Goal: Task Accomplishment & Management: Manage account settings

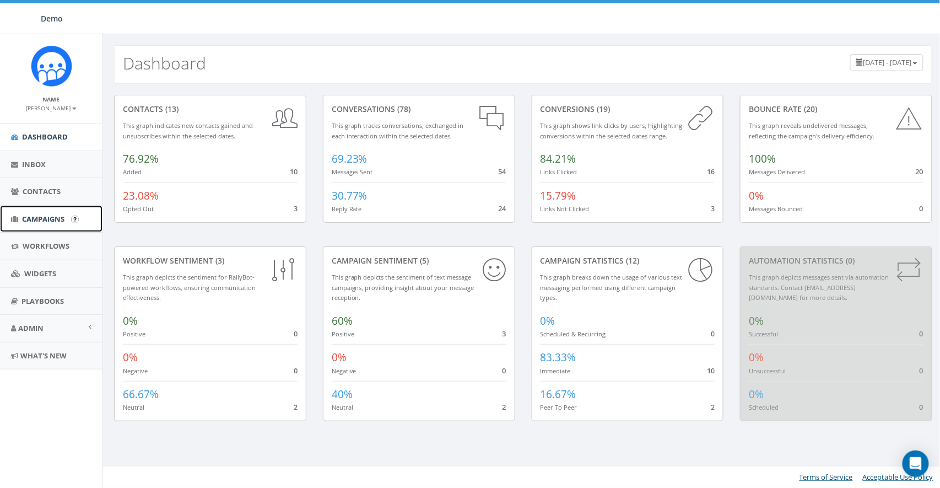
click at [29, 226] on link "Campaigns" at bounding box center [51, 219] width 103 height 27
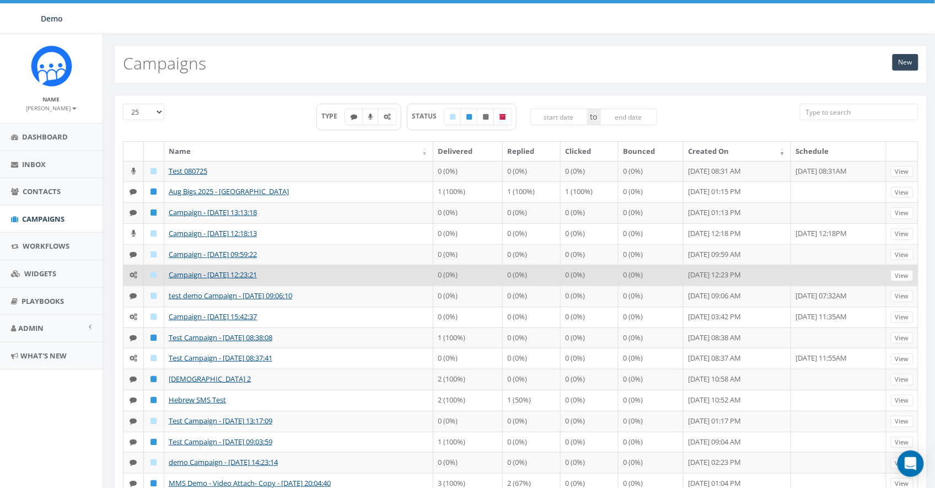
click at [206, 282] on td "Campaign - 07/01/2025, 12:23:21" at bounding box center [298, 275] width 269 height 21
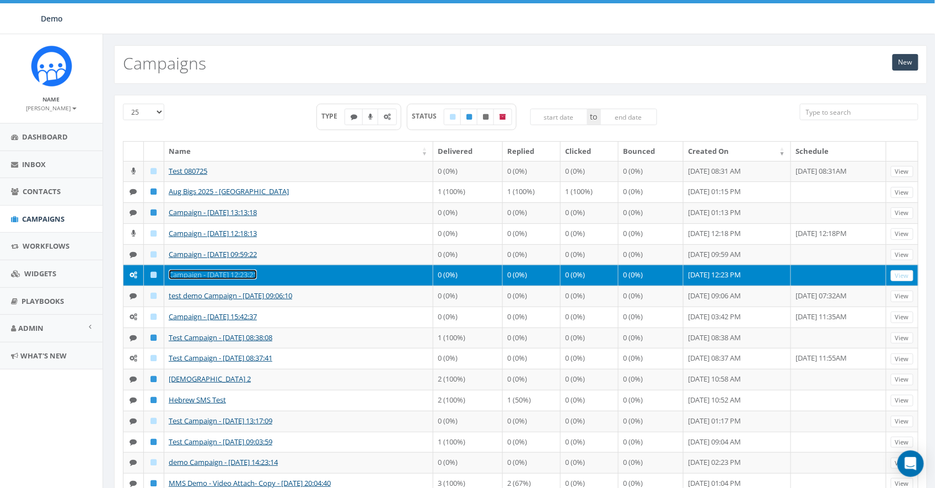
click at [205, 279] on link "Campaign - [DATE] 12:23:21" at bounding box center [213, 274] width 88 height 10
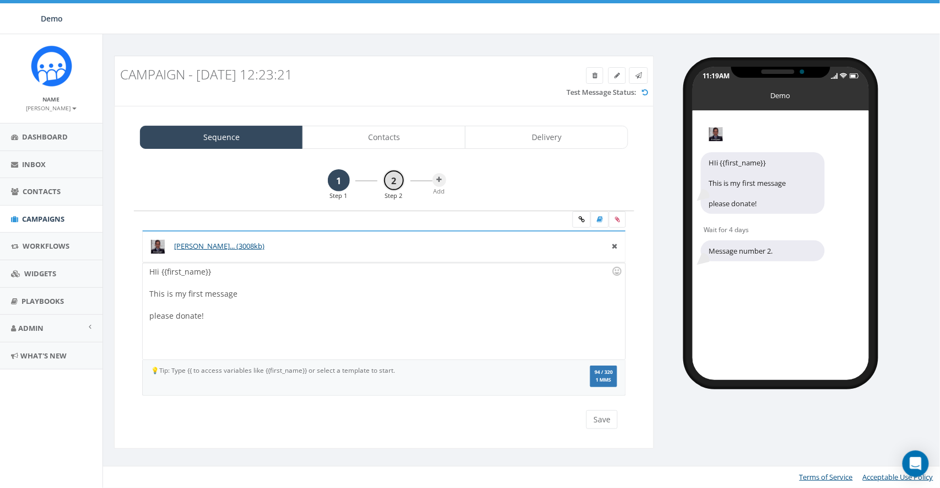
click at [395, 180] on link "2" at bounding box center [394, 180] width 22 height 22
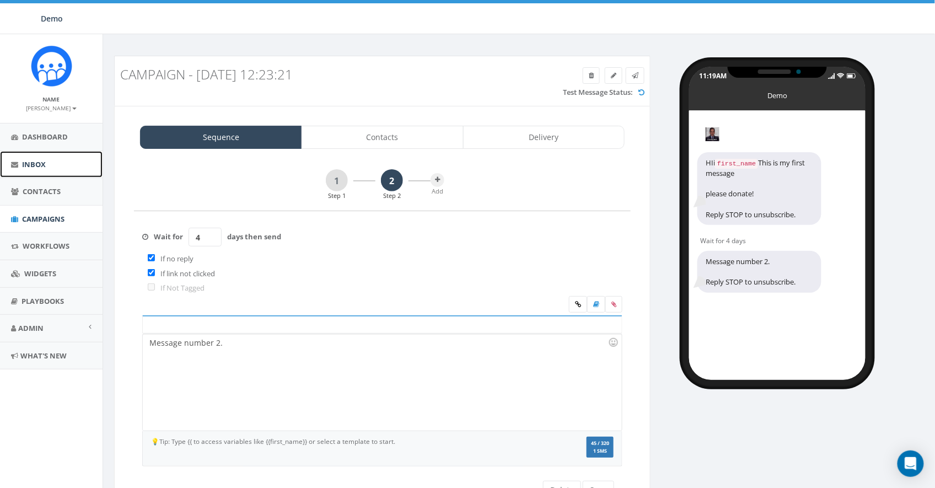
click at [45, 172] on link "Inbox" at bounding box center [51, 164] width 103 height 27
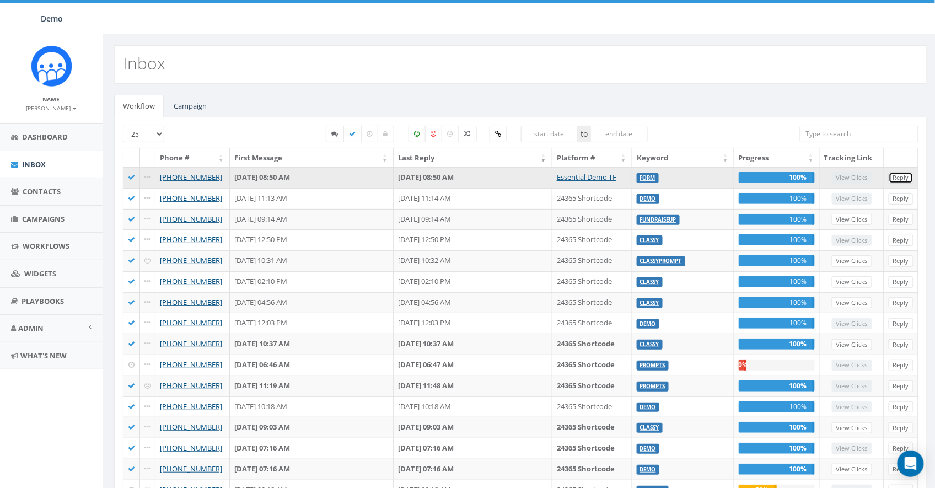
click at [907, 178] on link "Reply" at bounding box center [900, 178] width 25 height 12
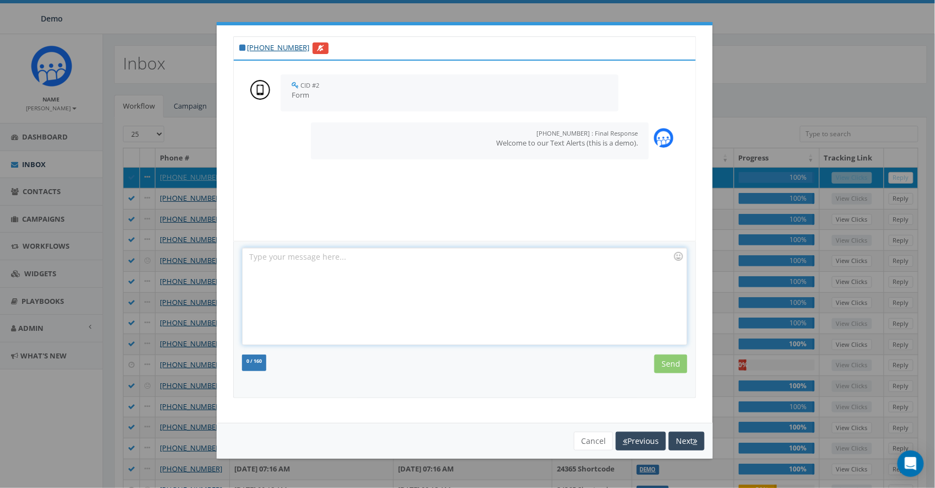
click at [502, 294] on div at bounding box center [464, 296] width 444 height 96
click at [586, 442] on button "Cancel" at bounding box center [593, 441] width 39 height 19
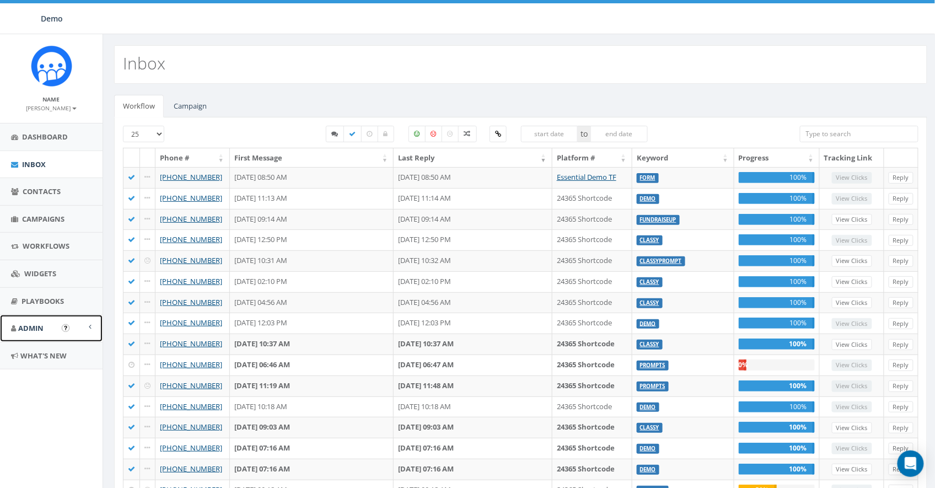
click at [26, 333] on link "Admin" at bounding box center [51, 328] width 103 height 27
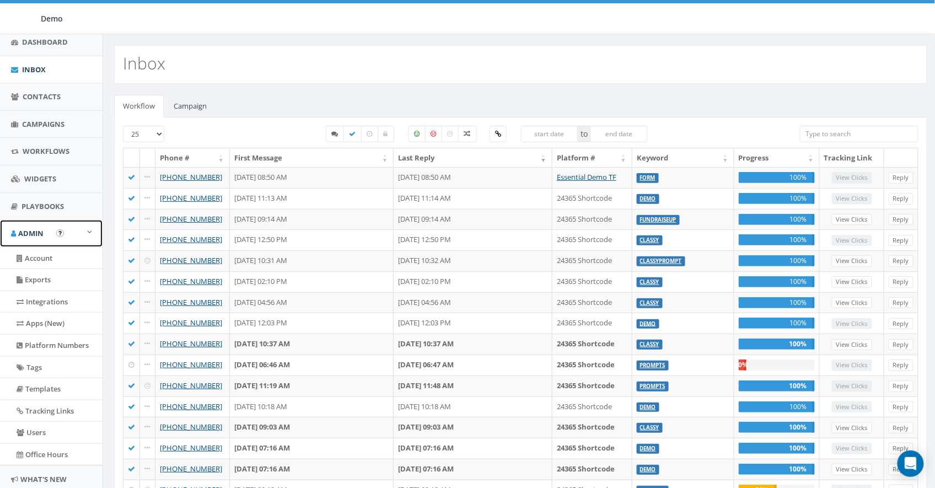
scroll to position [131, 0]
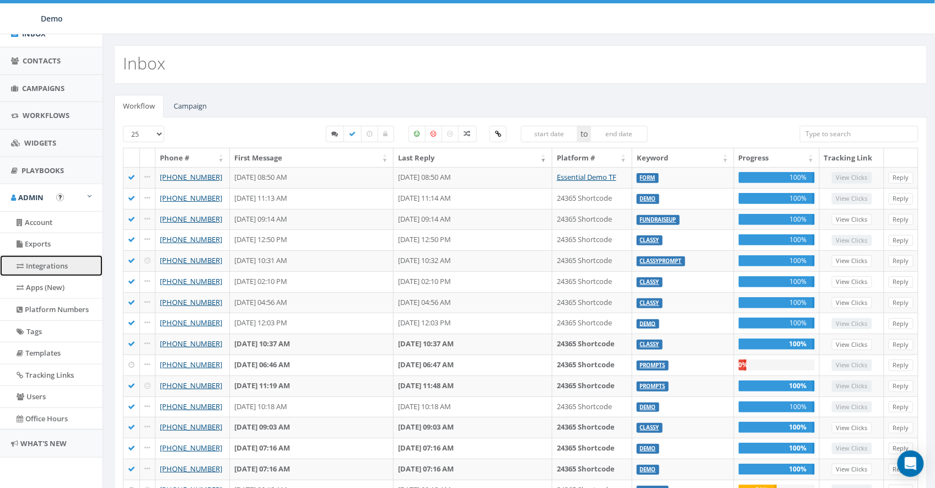
click at [36, 271] on link "Integrations" at bounding box center [51, 265] width 103 height 21
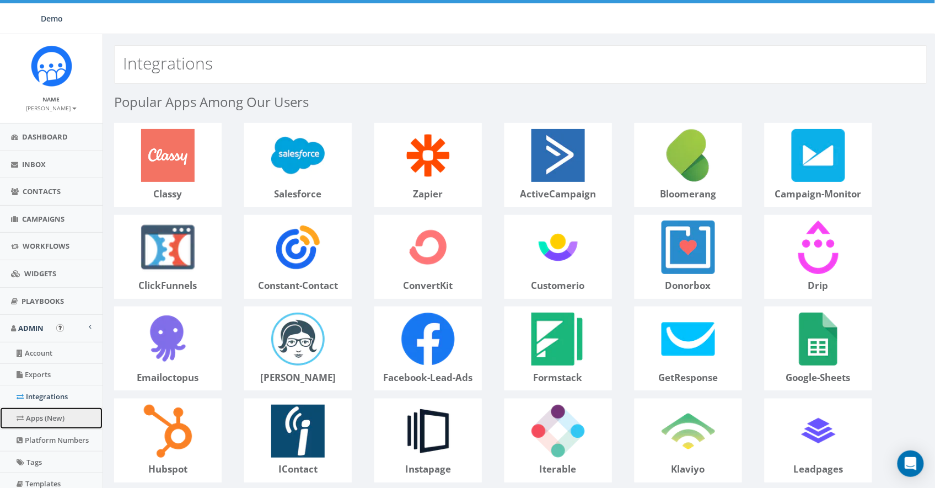
click at [35, 419] on link "Apps (New)" at bounding box center [51, 417] width 103 height 21
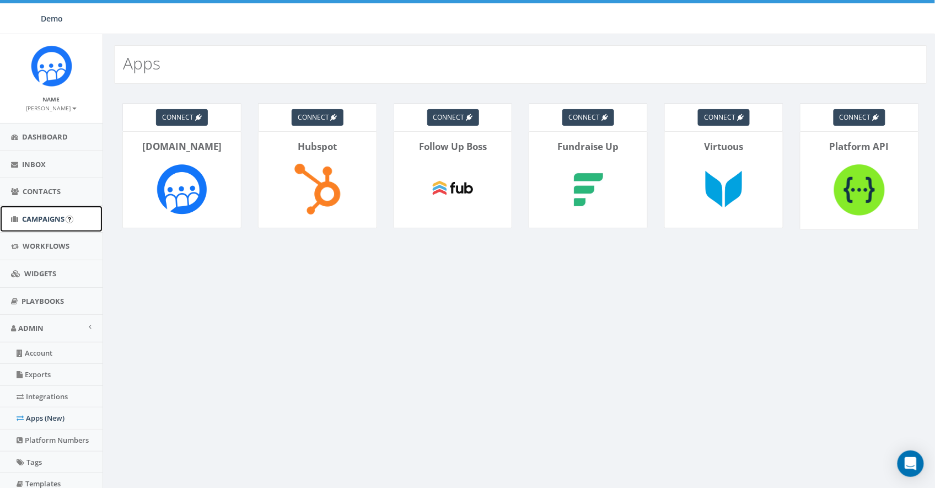
click at [36, 211] on link "Campaigns" at bounding box center [51, 219] width 103 height 27
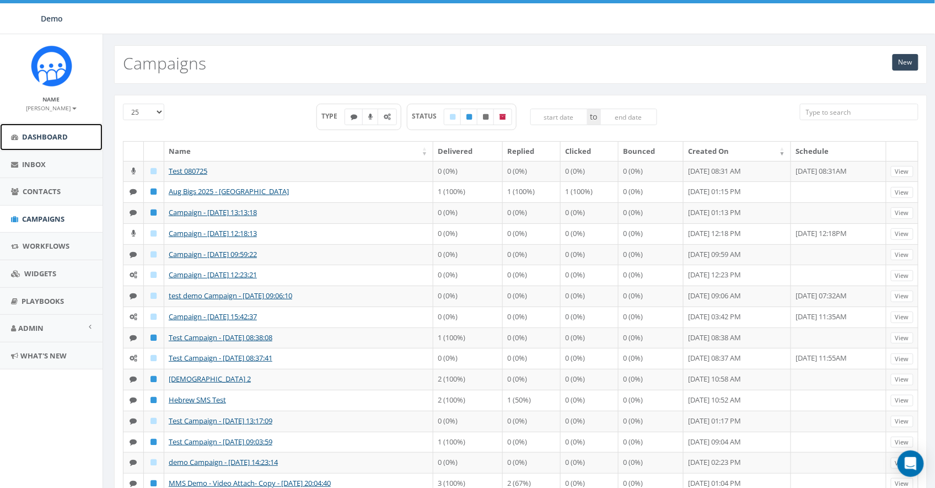
click at [47, 133] on span "Dashboard" at bounding box center [45, 137] width 46 height 10
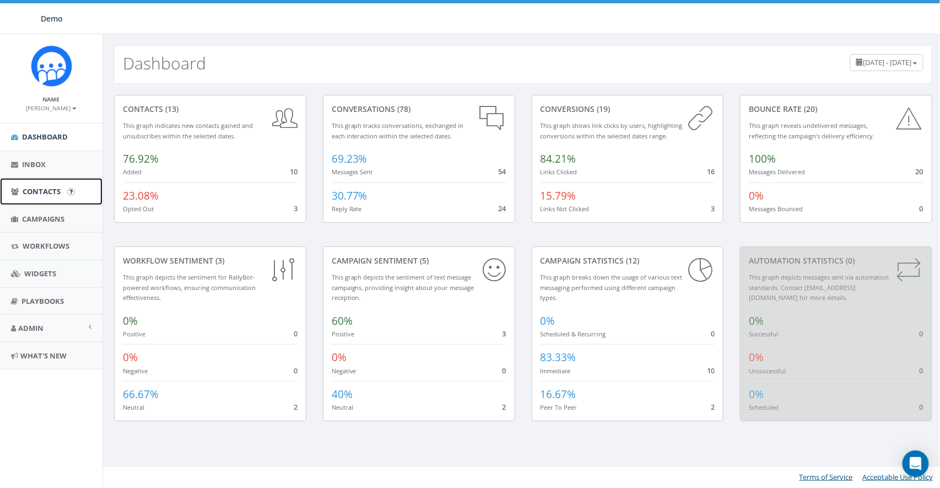
click at [36, 188] on span "Contacts" at bounding box center [42, 191] width 38 height 10
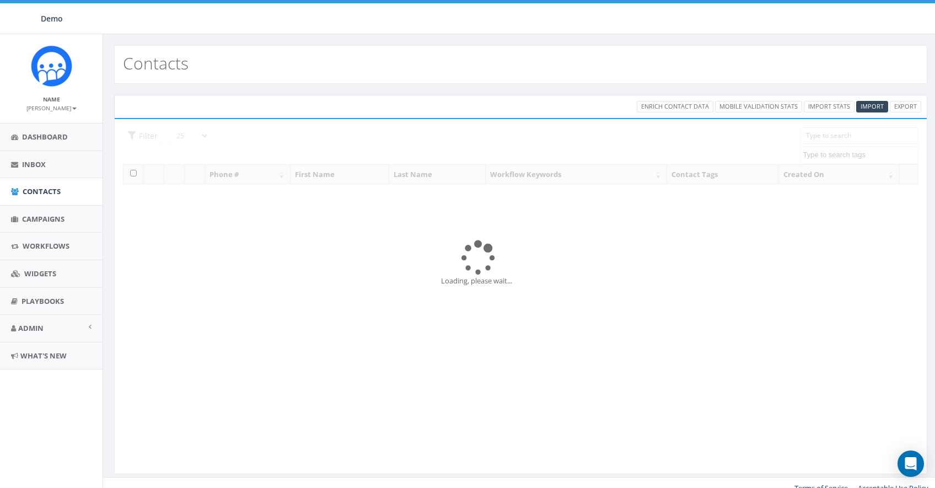
select select
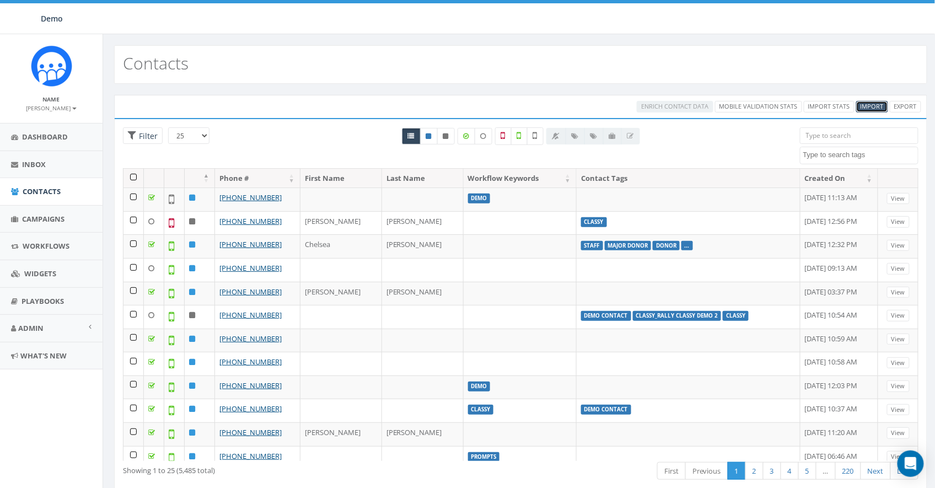
click at [875, 104] on span "Import" at bounding box center [871, 106] width 23 height 8
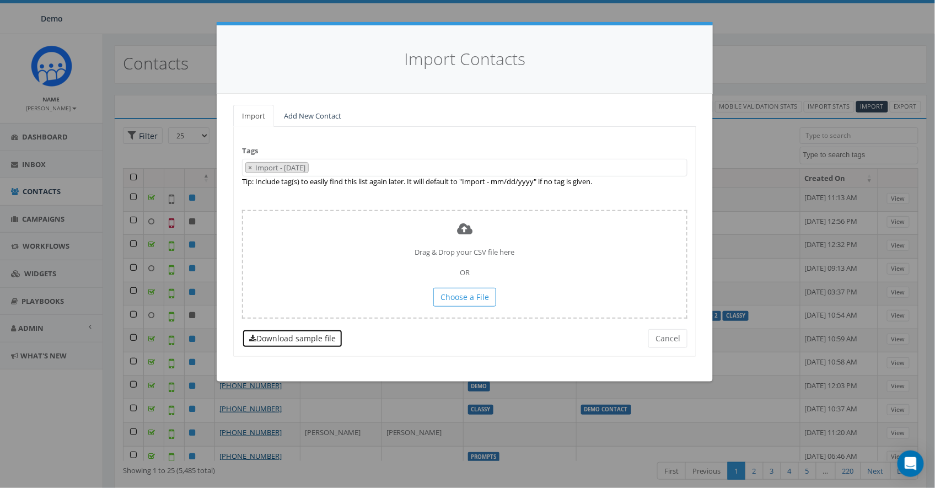
click at [310, 341] on link "Download sample file" at bounding box center [292, 338] width 101 height 19
click at [670, 338] on button "Cancel" at bounding box center [667, 338] width 39 height 19
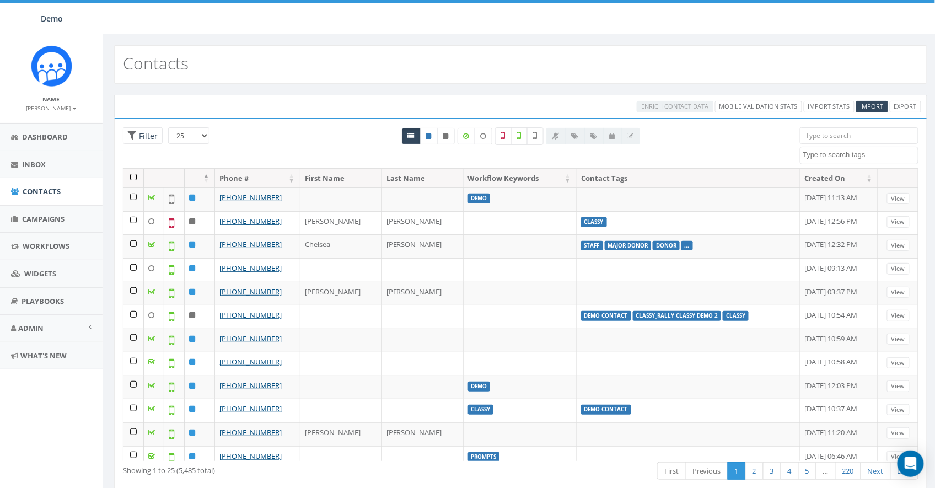
click at [820, 148] on span at bounding box center [859, 156] width 119 height 18
type textarea "land"
select select "landline number"
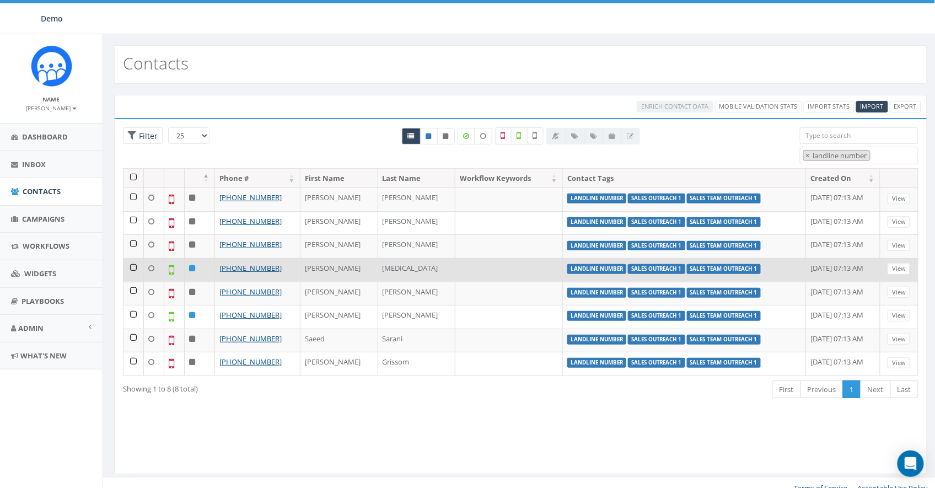
click at [132, 265] on td at bounding box center [133, 270] width 20 height 24
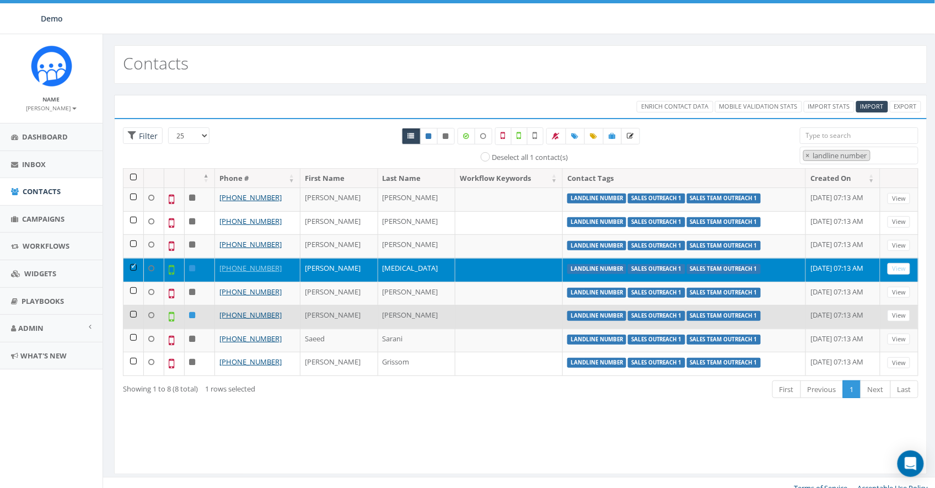
click at [132, 316] on td at bounding box center [133, 317] width 20 height 24
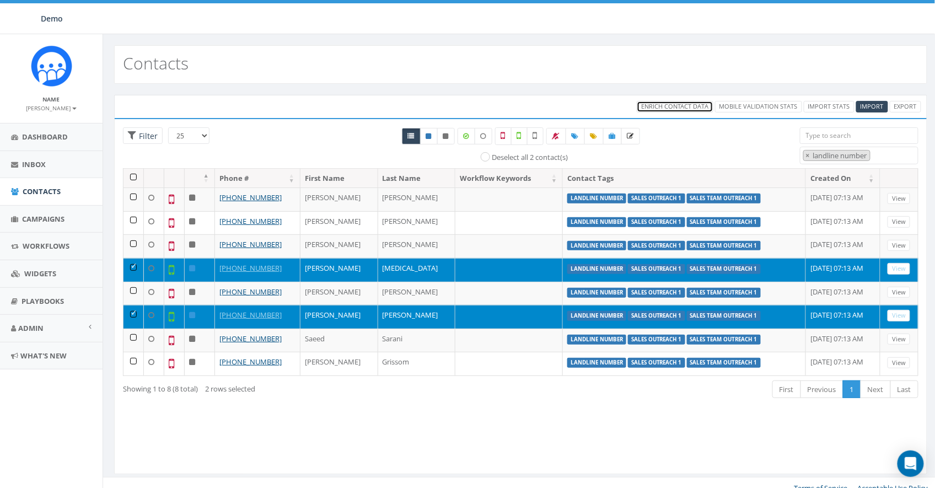
click at [663, 106] on span "Enrich Contact Data" at bounding box center [675, 106] width 68 height 8
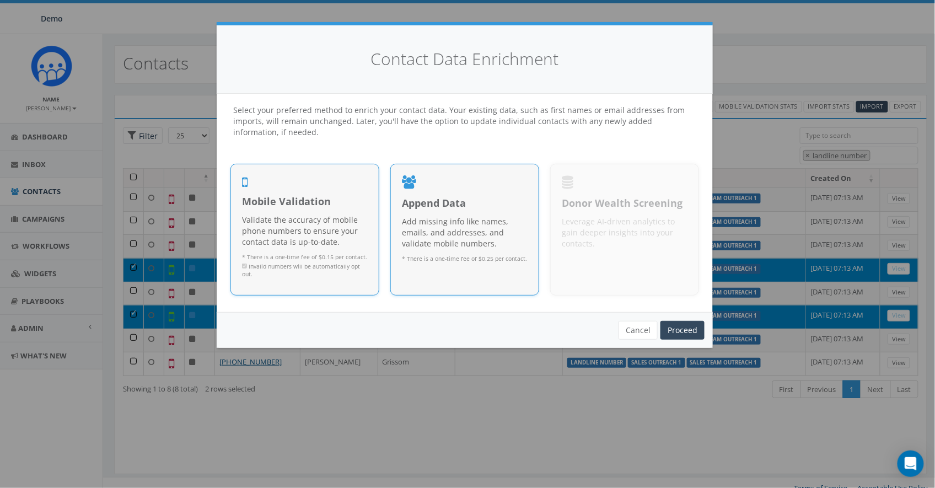
click at [495, 219] on p "Add missing info like names, emails, and addresses, and validate mobile numbers." at bounding box center [465, 232] width 126 height 33
click at [299, 230] on p "Validate the accuracy of mobile phone numbers to ensure your contact data is up…" at bounding box center [305, 230] width 126 height 33
click at [680, 330] on link "Proceed" at bounding box center [682, 330] width 44 height 19
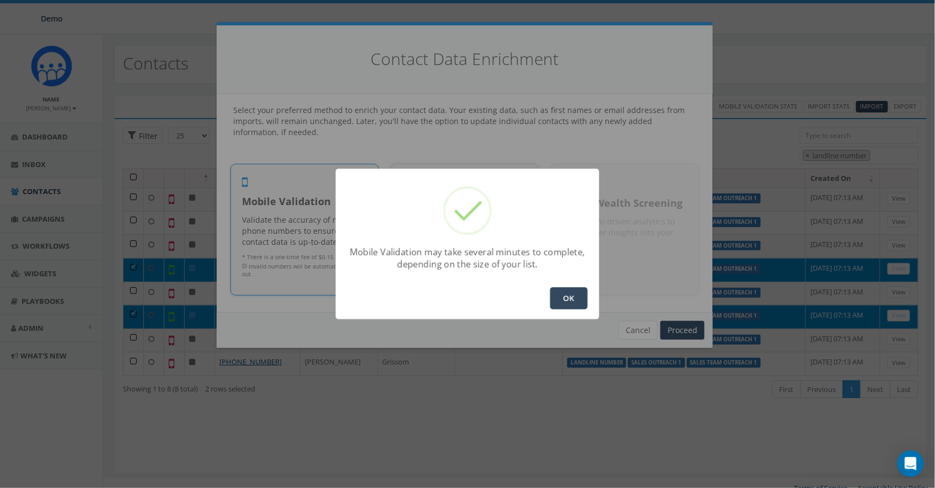
click at [568, 290] on button "OK" at bounding box center [568, 298] width 37 height 22
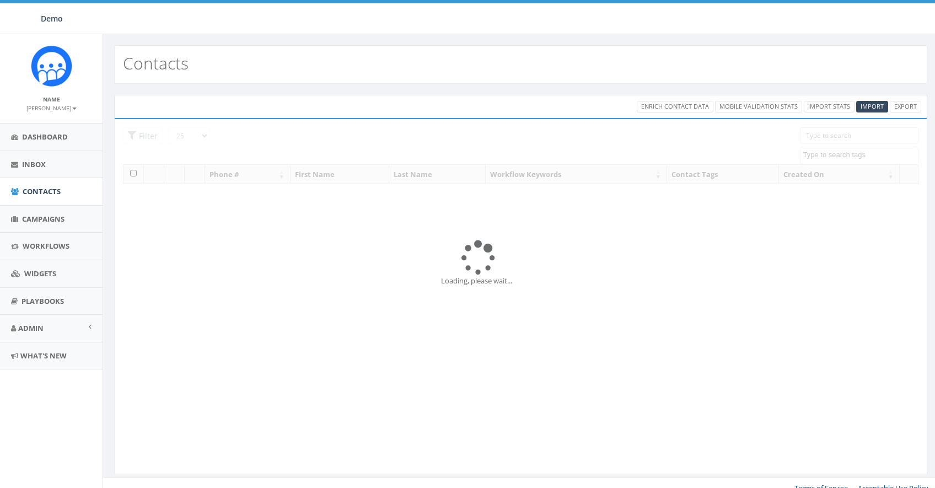
select select
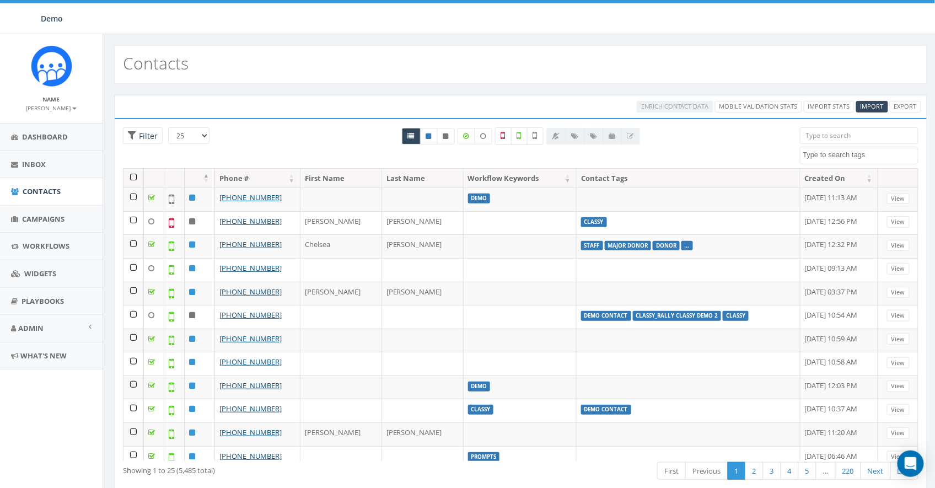
click at [839, 152] on textarea "Search" at bounding box center [860, 155] width 115 height 10
type textarea "land"
select select "landline number"
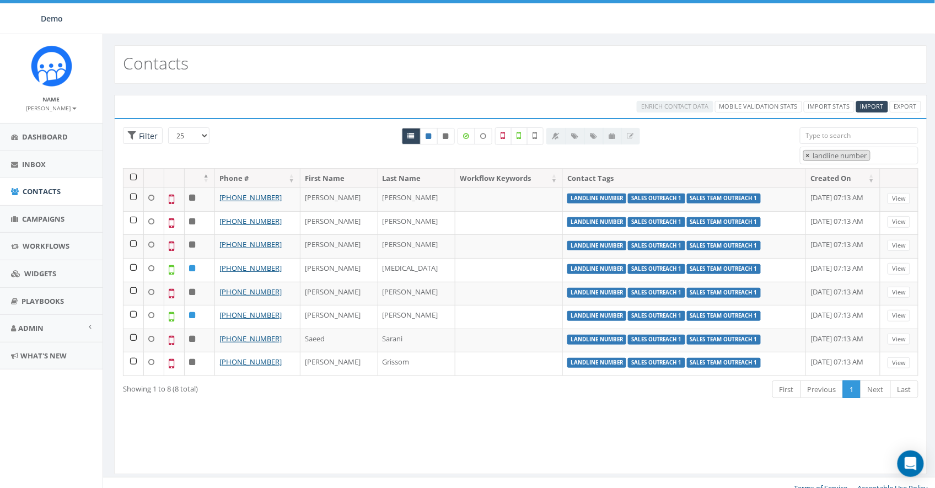
click at [806, 154] on span "×" at bounding box center [808, 155] width 4 height 10
select select
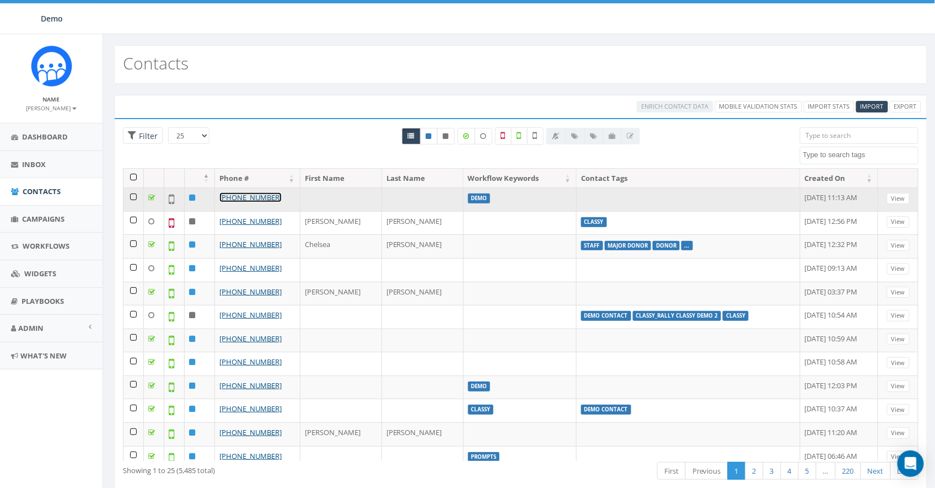
click at [235, 199] on link "[PHONE_NUMBER]" at bounding box center [250, 197] width 62 height 10
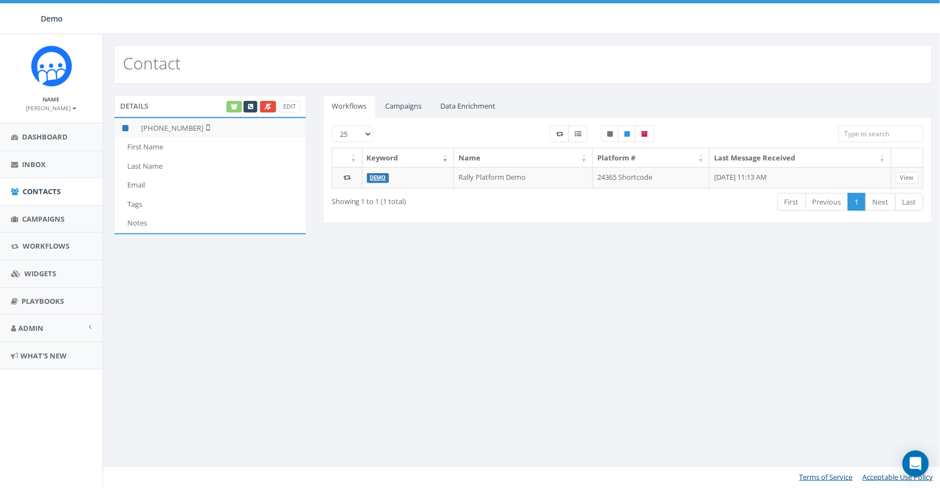
click at [236, 110] on div "Edit" at bounding box center [263, 107] width 76 height 12
drag, startPoint x: 228, startPoint y: 106, endPoint x: 240, endPoint y: 109, distance: 12.3
click at [228, 107] on div "Edit" at bounding box center [263, 107] width 76 height 12
click at [240, 109] on div "Edit" at bounding box center [263, 107] width 76 height 12
click at [460, 104] on link "Data Enrichment" at bounding box center [468, 106] width 73 height 23
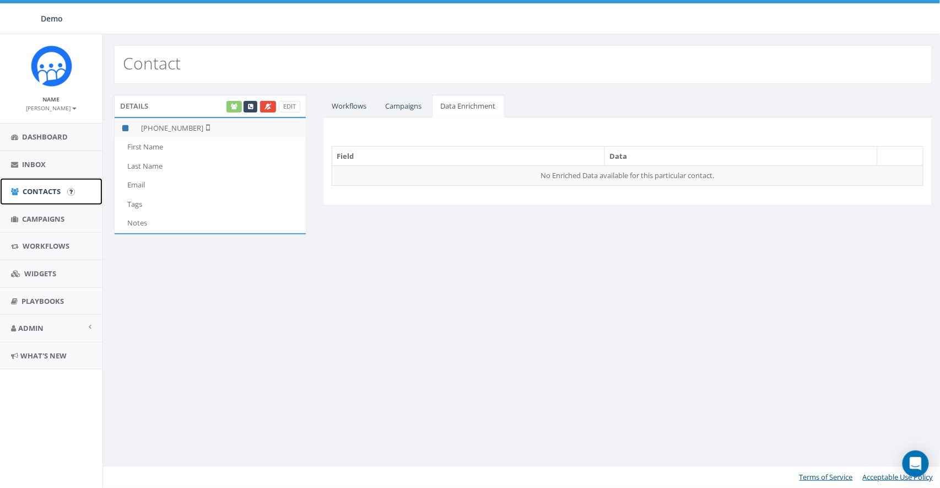
click at [37, 192] on span "Contacts" at bounding box center [42, 191] width 38 height 10
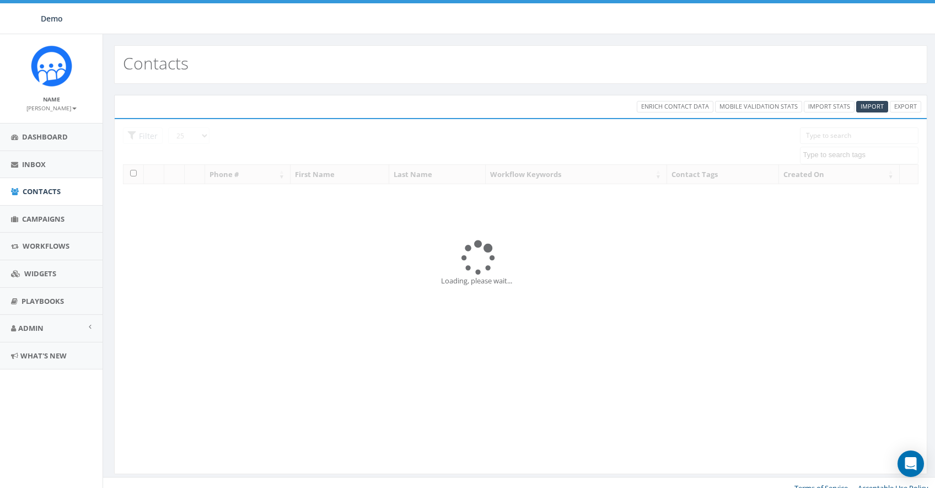
select select
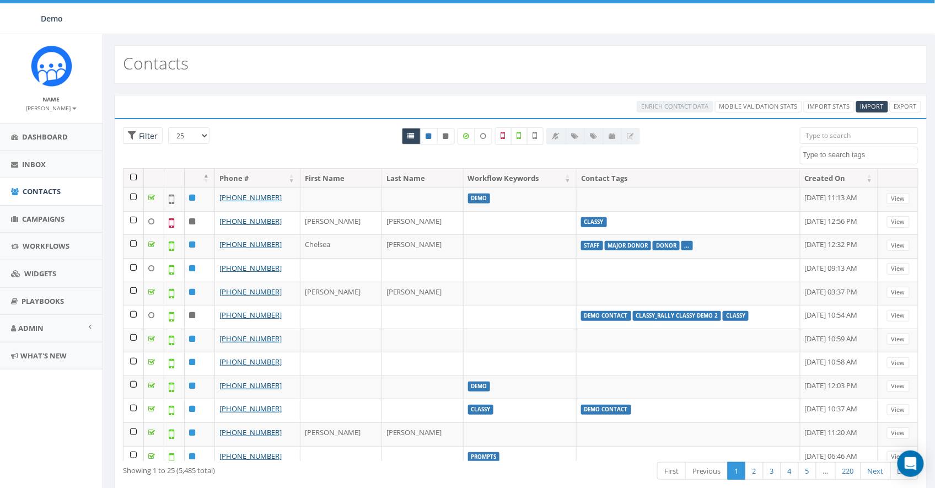
click at [828, 141] on input "search" at bounding box center [859, 135] width 119 height 17
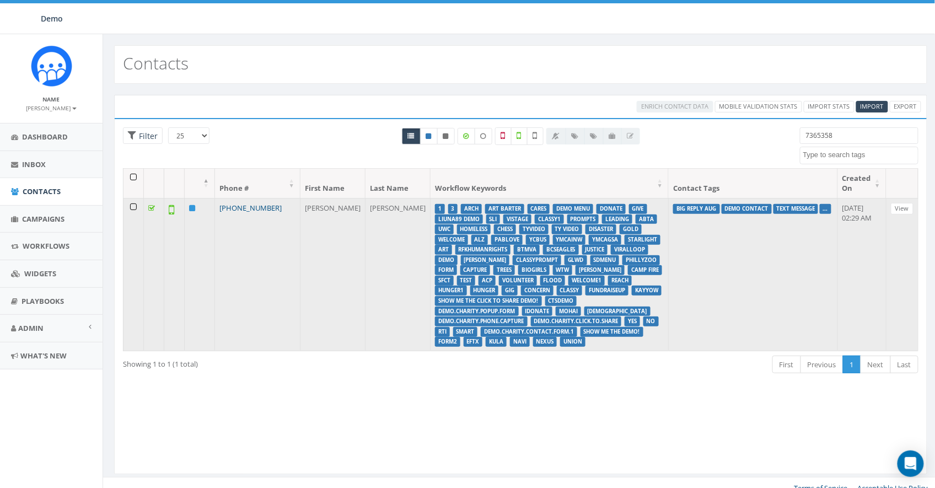
type input "7365358"
click at [255, 211] on link "[PHONE_NUMBER]" at bounding box center [250, 208] width 62 height 10
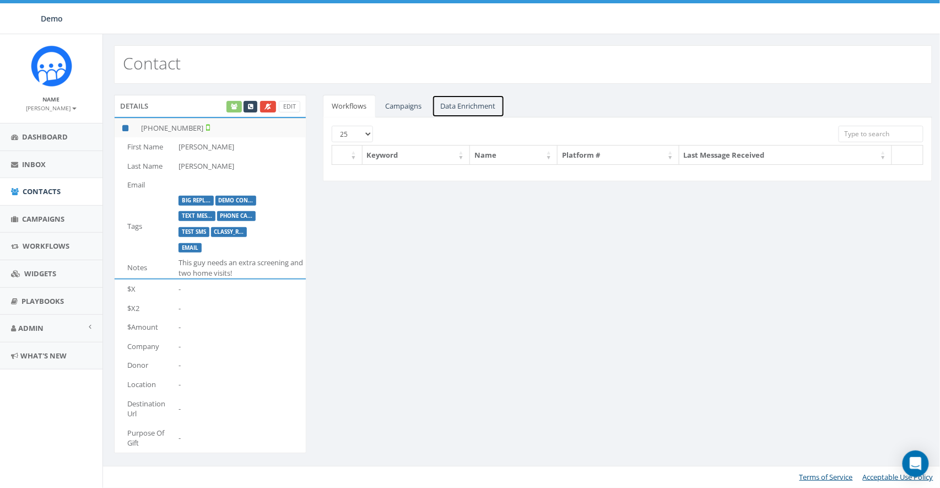
click at [471, 110] on link "Data Enrichment" at bounding box center [468, 106] width 73 height 23
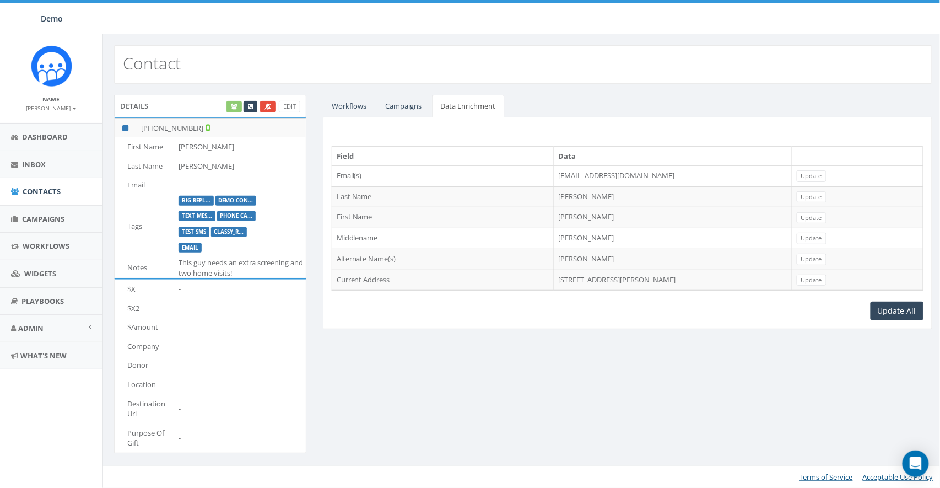
click at [554, 275] on td "[STREET_ADDRESS][PERSON_NAME]" at bounding box center [673, 279] width 239 height 21
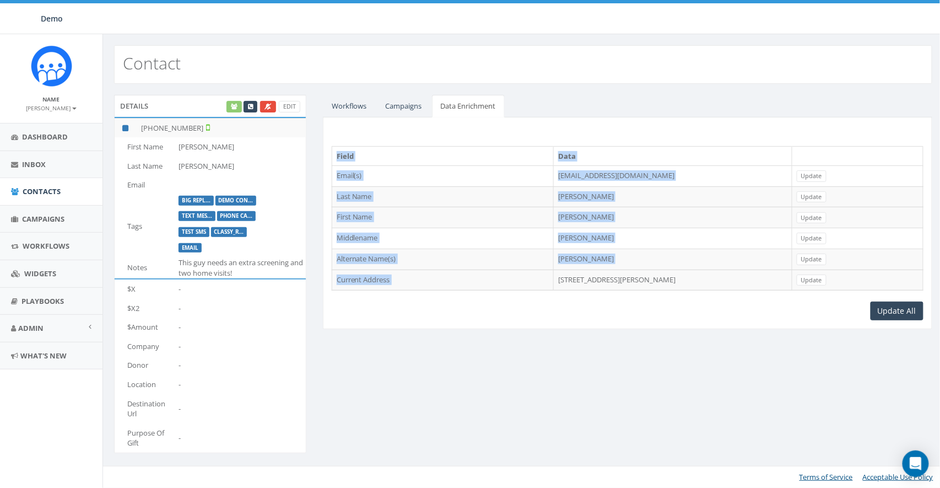
click at [554, 275] on td "[STREET_ADDRESS][PERSON_NAME]" at bounding box center [673, 279] width 239 height 21
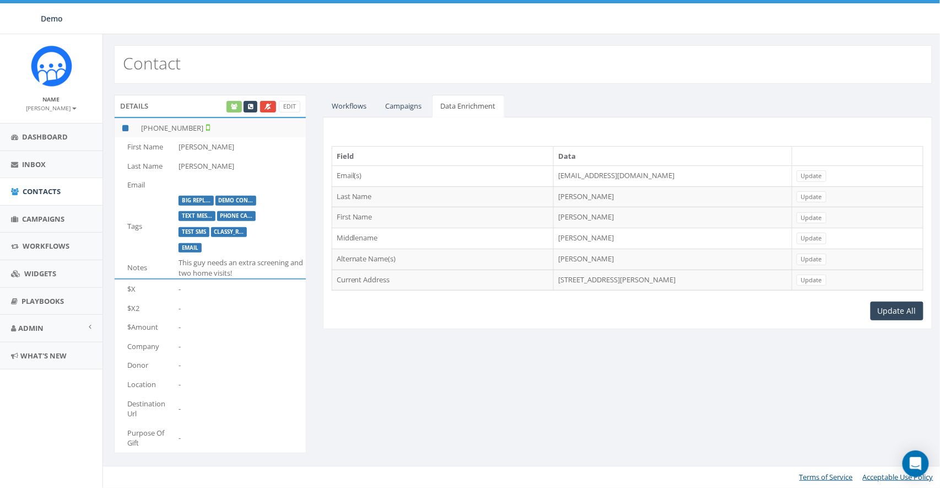
click at [554, 261] on td "[PERSON_NAME]" at bounding box center [673, 259] width 239 height 21
click at [554, 257] on td "[PERSON_NAME]" at bounding box center [673, 259] width 239 height 21
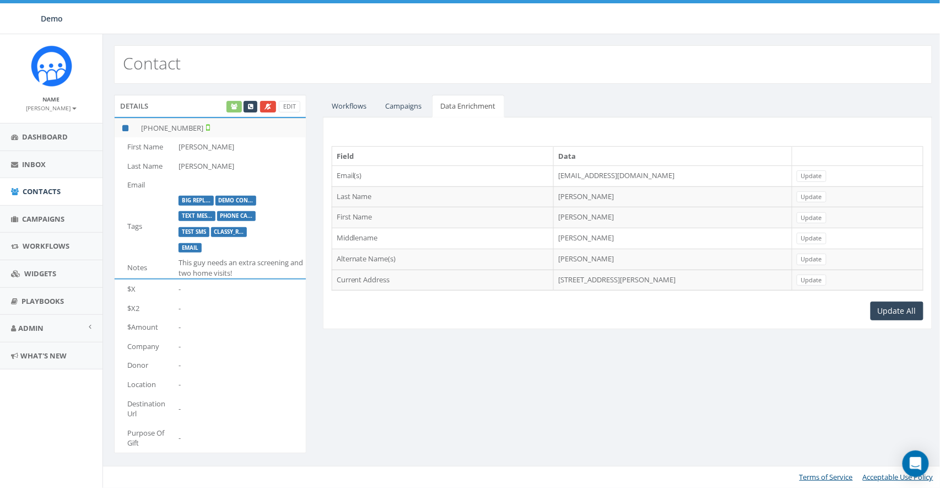
click at [554, 196] on td "[PERSON_NAME]" at bounding box center [673, 196] width 239 height 21
click at [554, 223] on td "[PERSON_NAME]" at bounding box center [673, 217] width 239 height 21
click at [554, 218] on td "[PERSON_NAME]" at bounding box center [673, 217] width 239 height 21
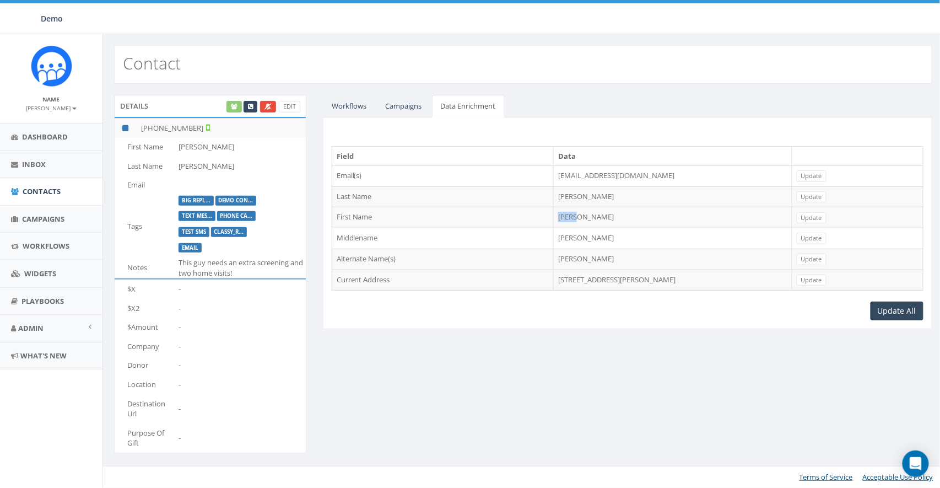
click at [555, 278] on td "[STREET_ADDRESS][PERSON_NAME]" at bounding box center [673, 279] width 239 height 21
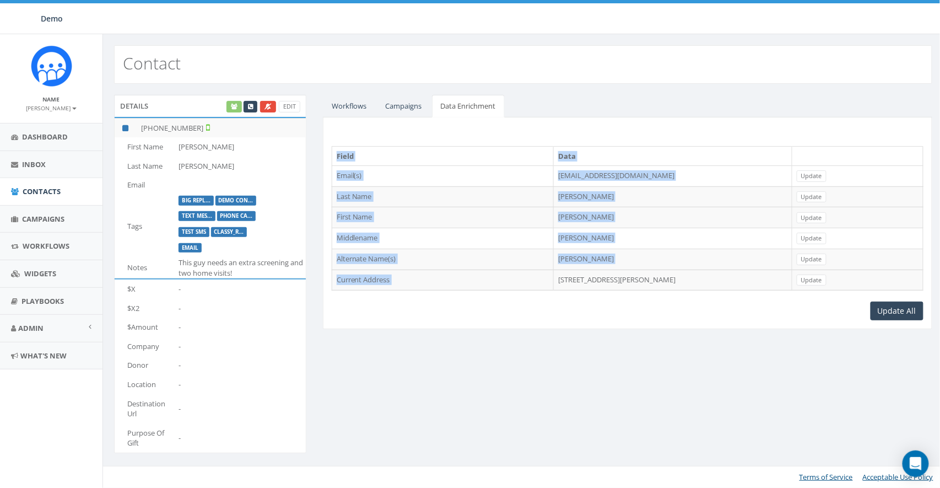
click at [555, 278] on td "[STREET_ADDRESS][PERSON_NAME]" at bounding box center [673, 279] width 239 height 21
click at [554, 177] on td "[EMAIL_ADDRESS][DOMAIN_NAME]" at bounding box center [673, 175] width 239 height 21
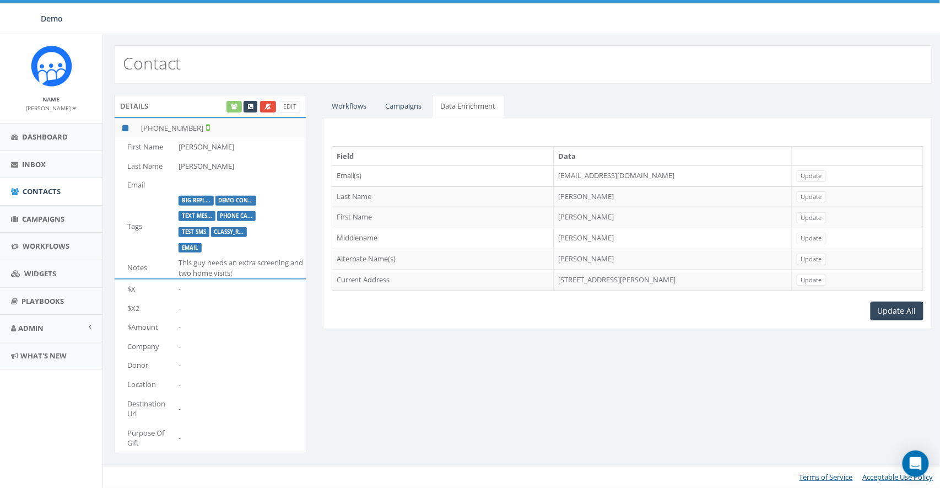
click at [554, 177] on td "[EMAIL_ADDRESS][DOMAIN_NAME]" at bounding box center [673, 175] width 239 height 21
click at [554, 214] on td "[PERSON_NAME]" at bounding box center [673, 217] width 239 height 21
click at [234, 107] on div "Edit" at bounding box center [263, 107] width 76 height 12
click at [594, 103] on ul "Workflows Campaigns Data Enrichment" at bounding box center [628, 106] width 610 height 23
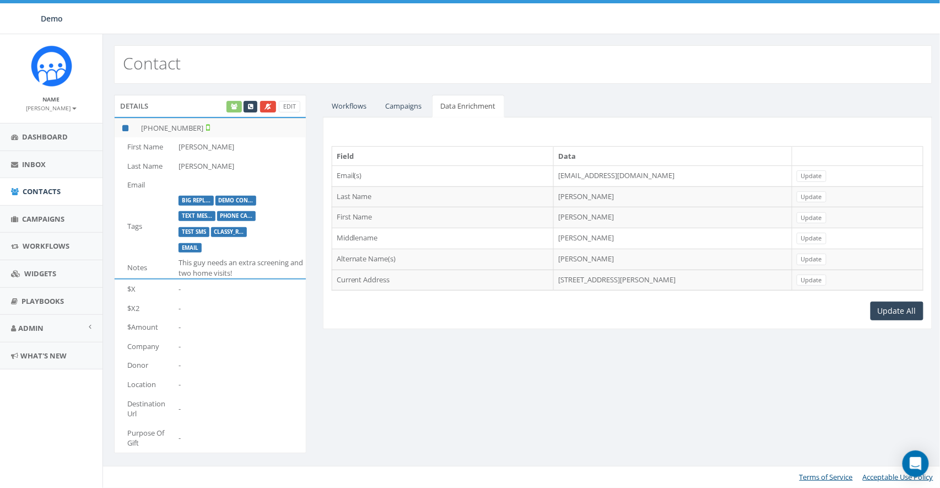
click at [554, 197] on td "[PERSON_NAME]" at bounding box center [673, 196] width 239 height 21
click at [39, 190] on span "Contacts" at bounding box center [42, 191] width 38 height 10
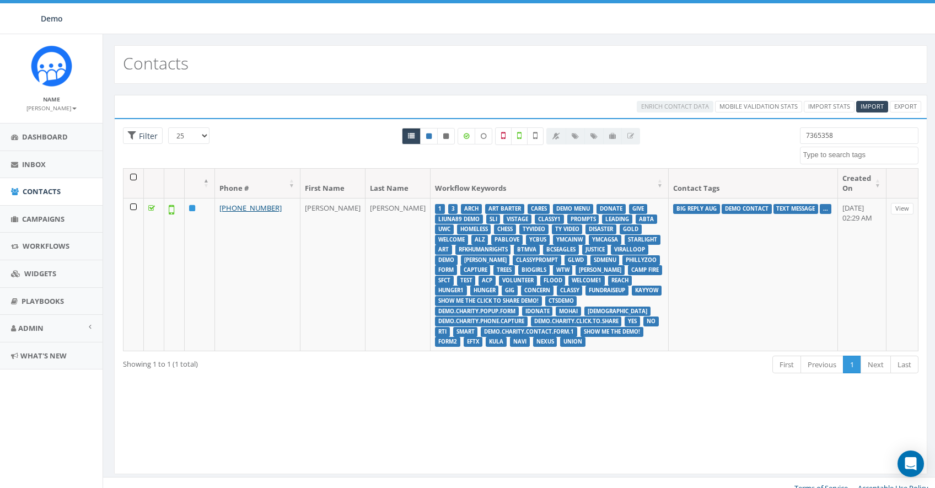
select select
click at [846, 142] on input "7365358" at bounding box center [859, 135] width 119 height 17
